Goal: Find specific page/section: Find specific page/section

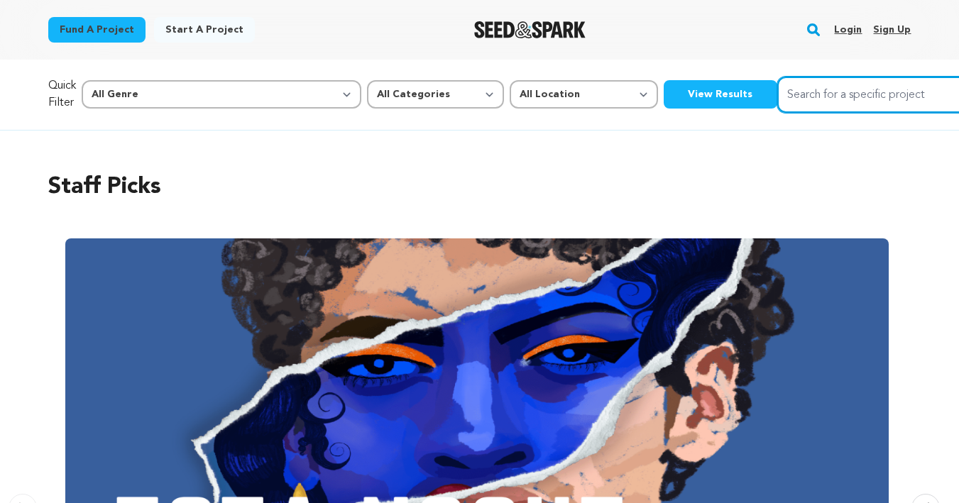
click at [777, 99] on input "Search for a specific project" at bounding box center [883, 95] width 213 height 36
type input "burn pine perish"
click at [958, 85] on button "Search" at bounding box center [973, 93] width 17 height 17
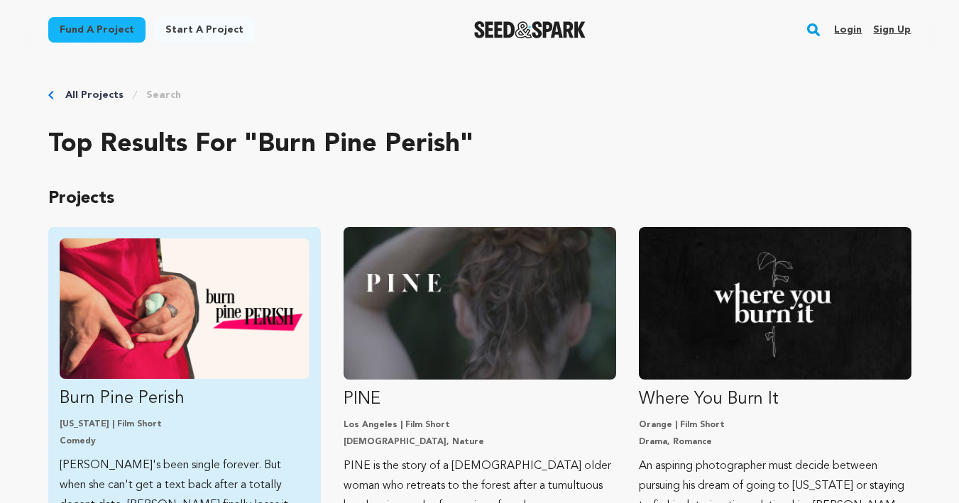
click at [127, 311] on img "Fund Burn Pine Perish" at bounding box center [185, 309] width 250 height 141
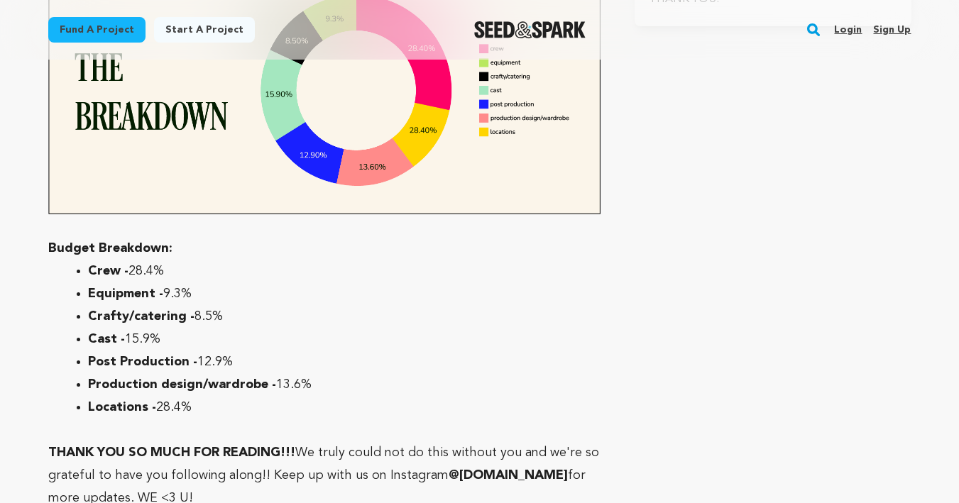
scroll to position [4210, 0]
